Goal: Task Accomplishment & Management: Use online tool/utility

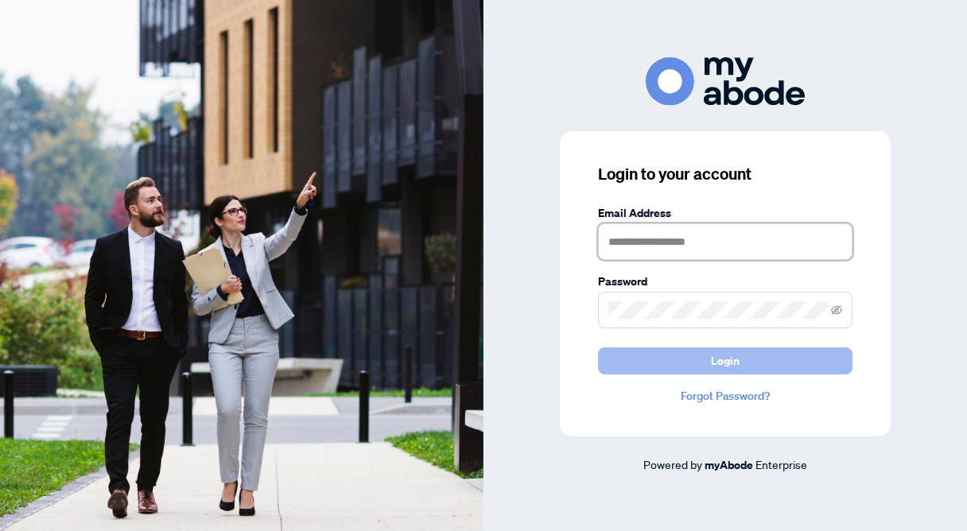
type input "**********"
click at [667, 359] on button "Login" at bounding box center [725, 361] width 255 height 27
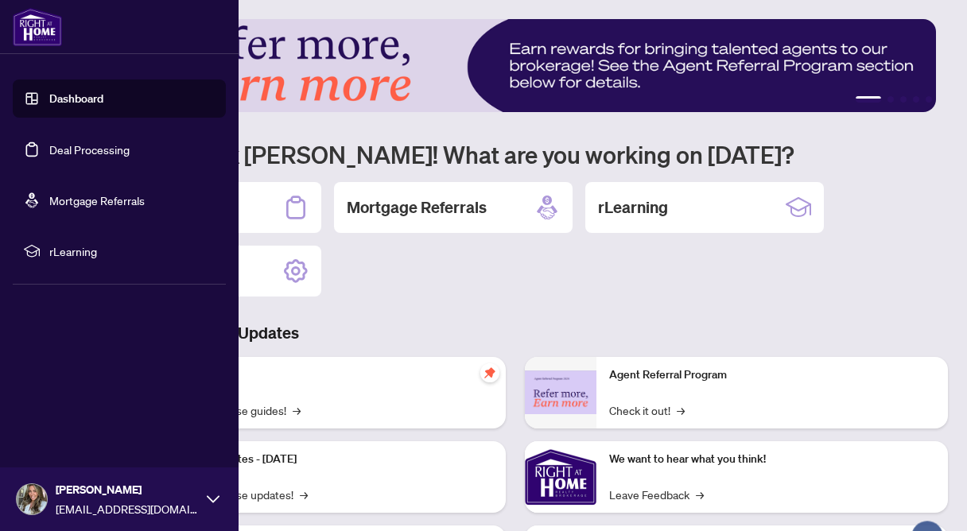
click at [49, 157] on link "Deal Processing" at bounding box center [89, 149] width 80 height 14
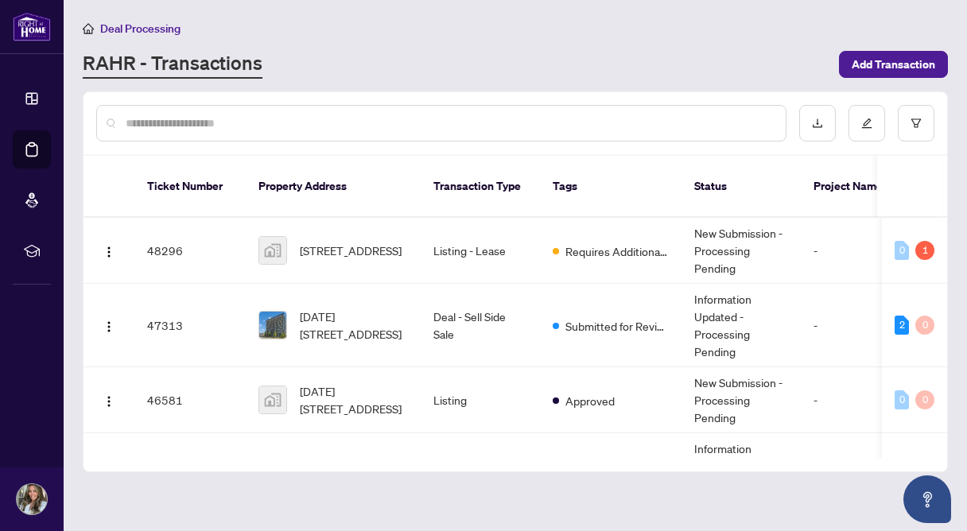
click at [379, 121] on input "text" at bounding box center [449, 123] width 647 height 17
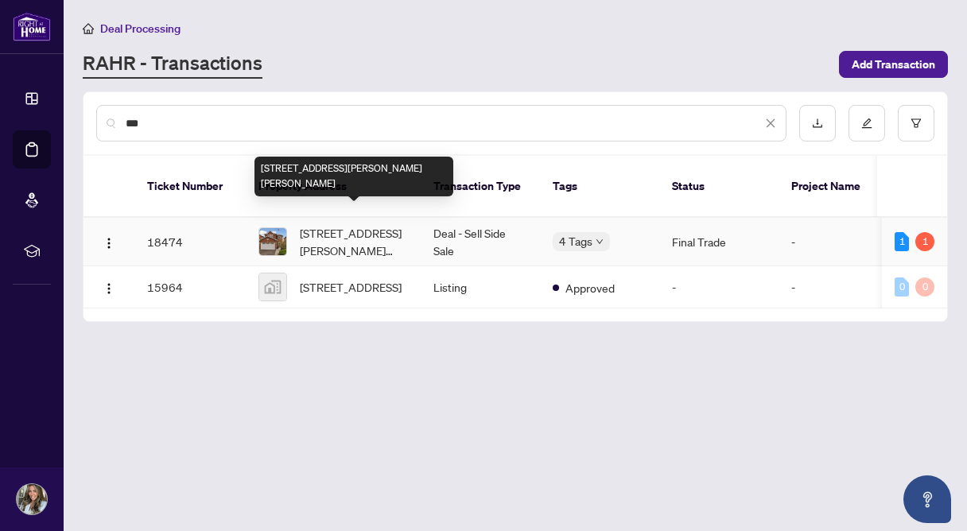
type input "***"
click at [394, 235] on span "[STREET_ADDRESS][PERSON_NAME][PERSON_NAME]" at bounding box center [354, 241] width 108 height 35
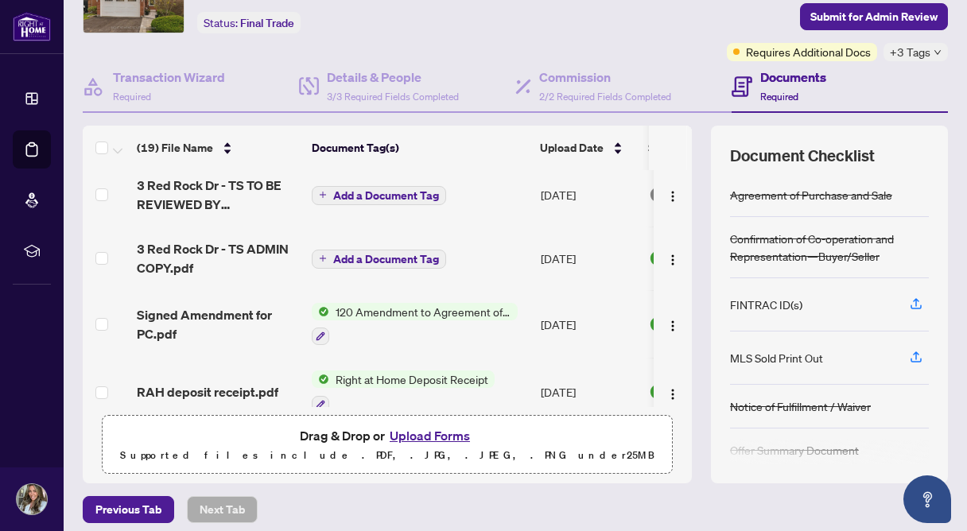
scroll to position [626, 0]
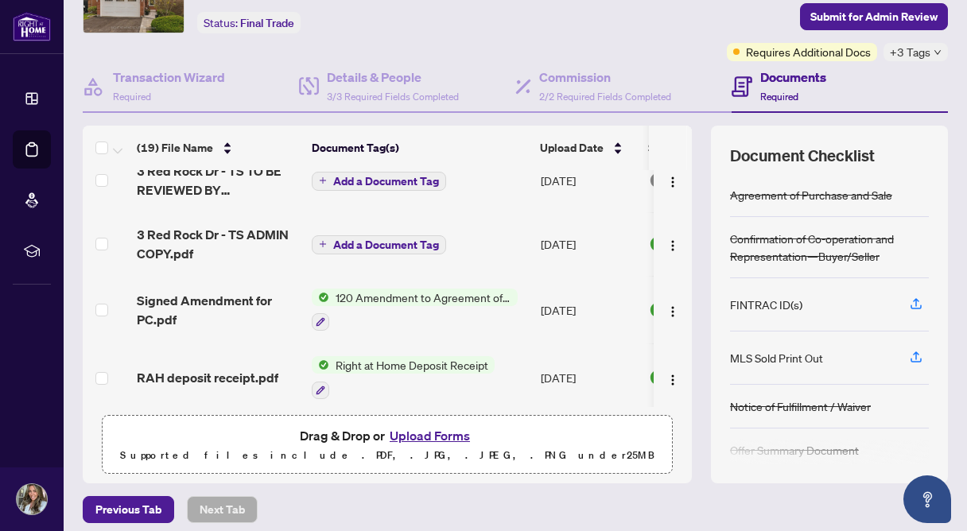
click at [417, 306] on span "120 Amendment to Agreement of Purchase and Sale" at bounding box center [423, 297] width 188 height 17
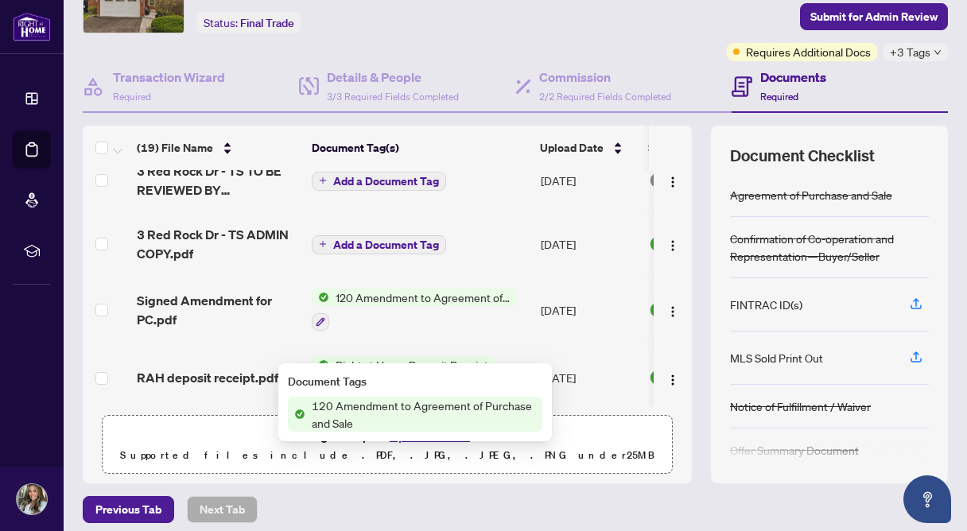
click at [391, 414] on span "120 Amendment to Agreement of Purchase and Sale" at bounding box center [423, 414] width 237 height 35
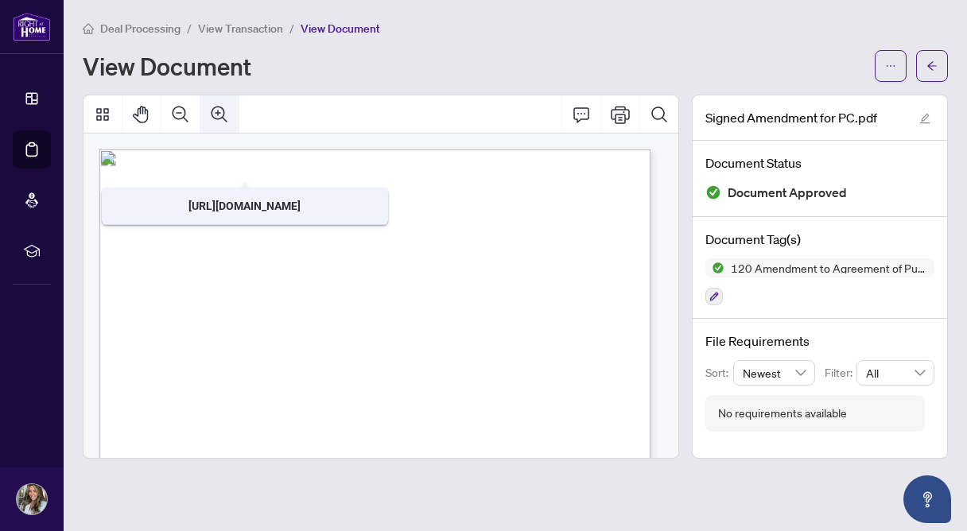
click at [220, 107] on icon "Zoom In" at bounding box center [219, 114] width 19 height 19
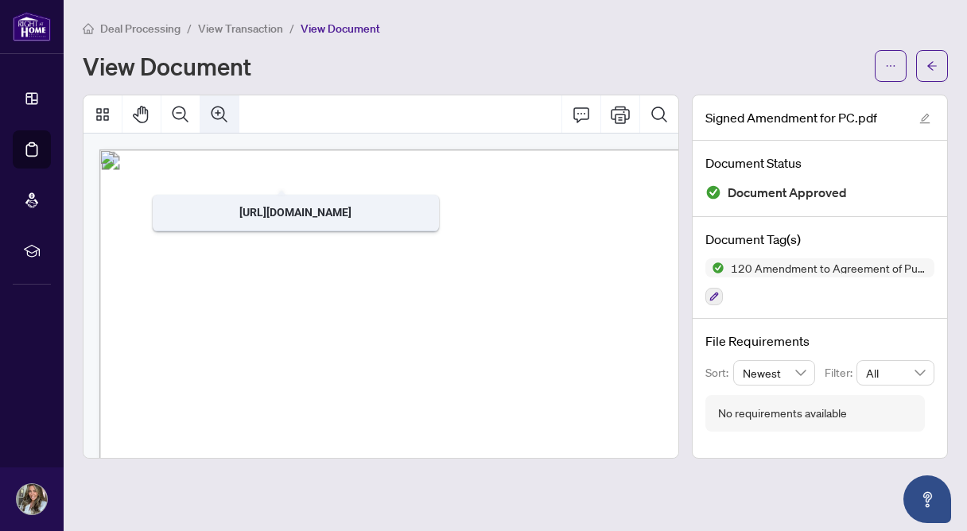
scroll to position [4, 69]
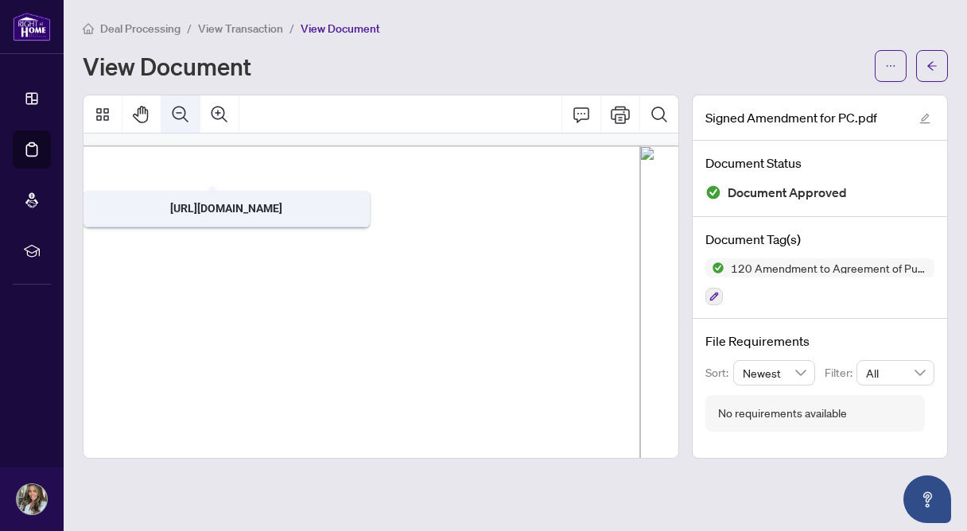
click at [179, 116] on icon "Zoom Out" at bounding box center [180, 114] width 19 height 19
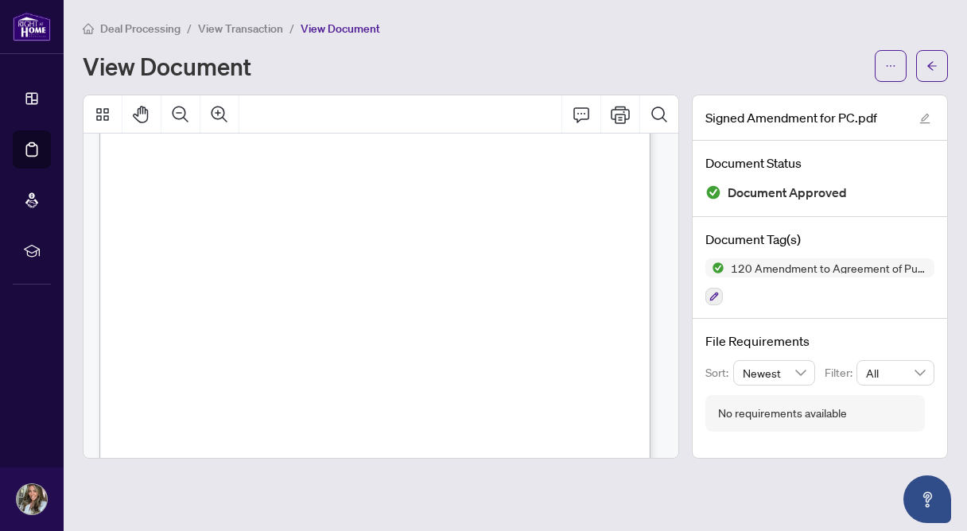
scroll to position [91, 0]
